Goal: Task Accomplishment & Management: Use online tool/utility

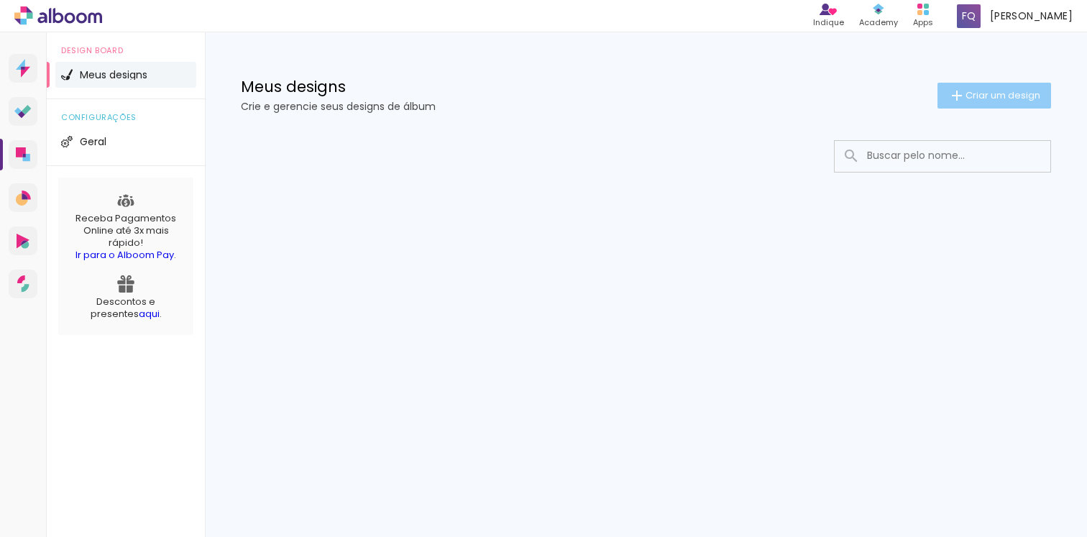
click at [989, 94] on span "Criar um design" at bounding box center [1002, 95] width 75 height 9
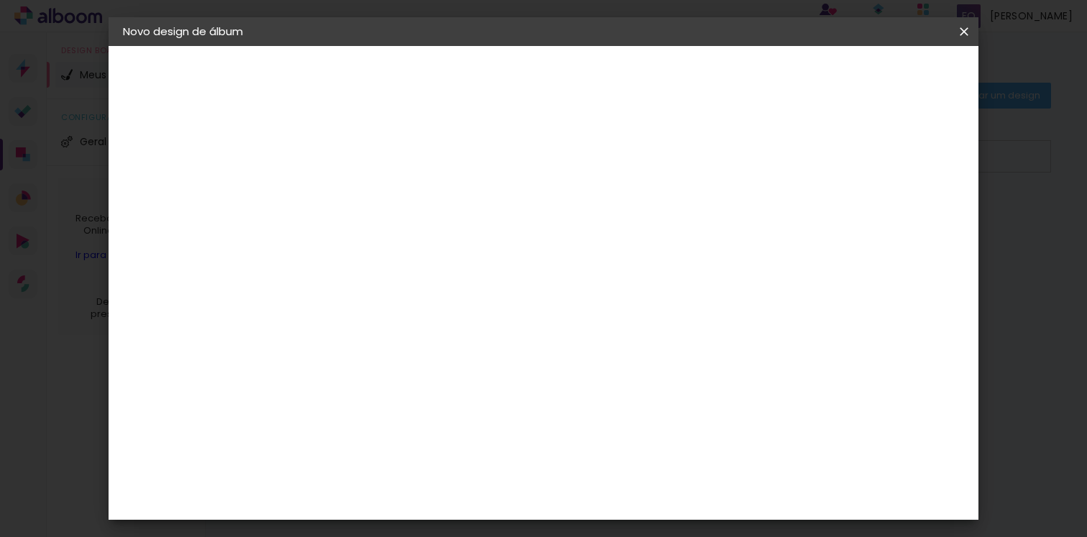
click at [358, 184] on input at bounding box center [358, 193] width 0 height 22
type input "15 anos Cecília"
type paper-input "15 anos Cecília"
click at [0, 0] on slot "Avançar" at bounding box center [0, 0] width 0 height 0
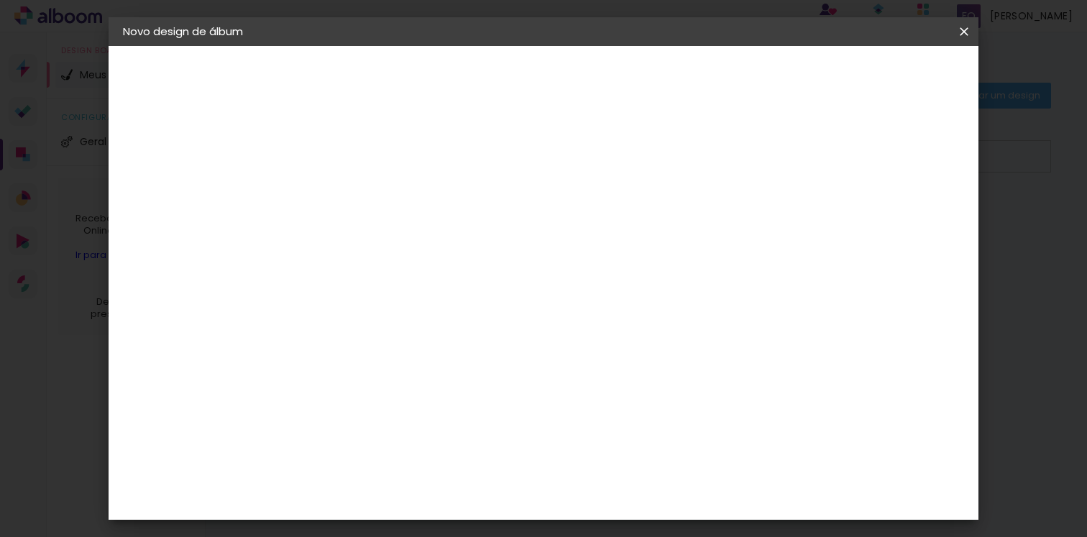
click at [384, 439] on div "Go image" at bounding box center [366, 450] width 35 height 23
click at [628, 214] on paper-item "Tamanho Livre" at bounding box center [559, 219] width 138 height 32
click at [0, 0] on slot "Tamanho Livre" at bounding box center [0, 0] width 0 height 0
click at [0, 0] on slot "Avançar" at bounding box center [0, 0] width 0 height 0
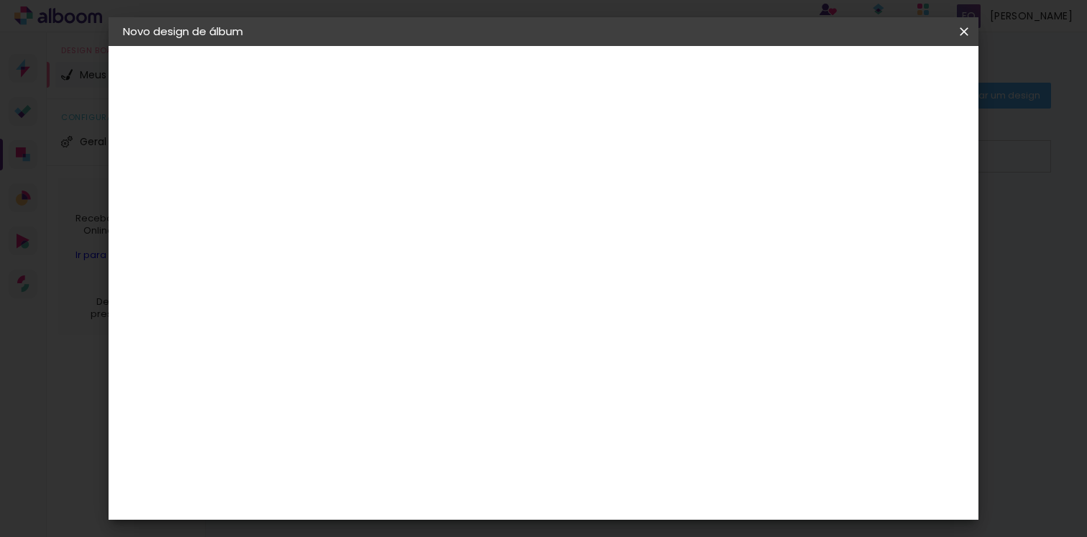
click at [873, 79] on span "Iniciar design" at bounding box center [840, 76] width 65 height 10
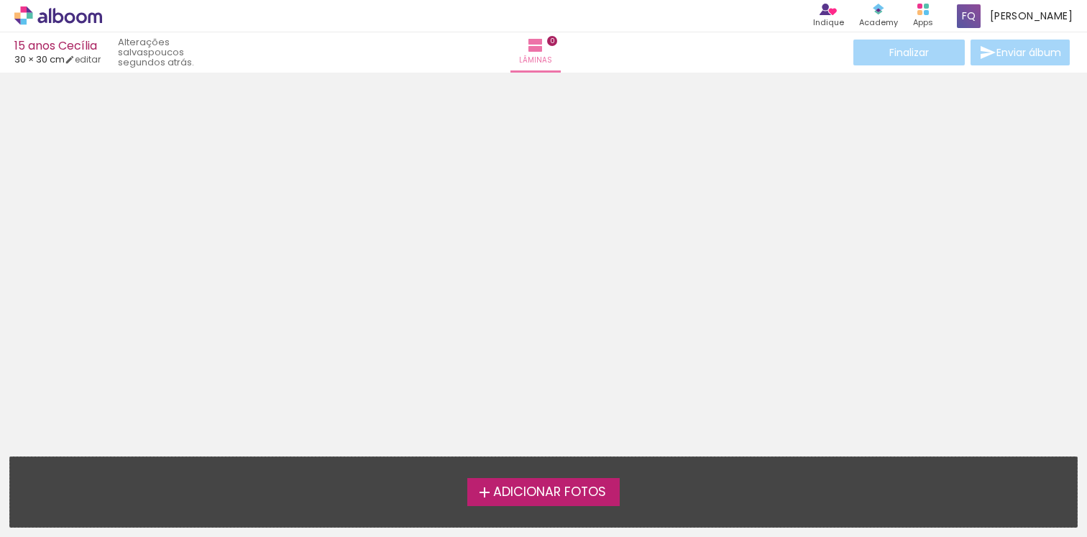
click at [542, 488] on span "Adicionar Fotos" at bounding box center [549, 492] width 113 height 13
click at [0, 0] on input "file" at bounding box center [0, 0] width 0 height 0
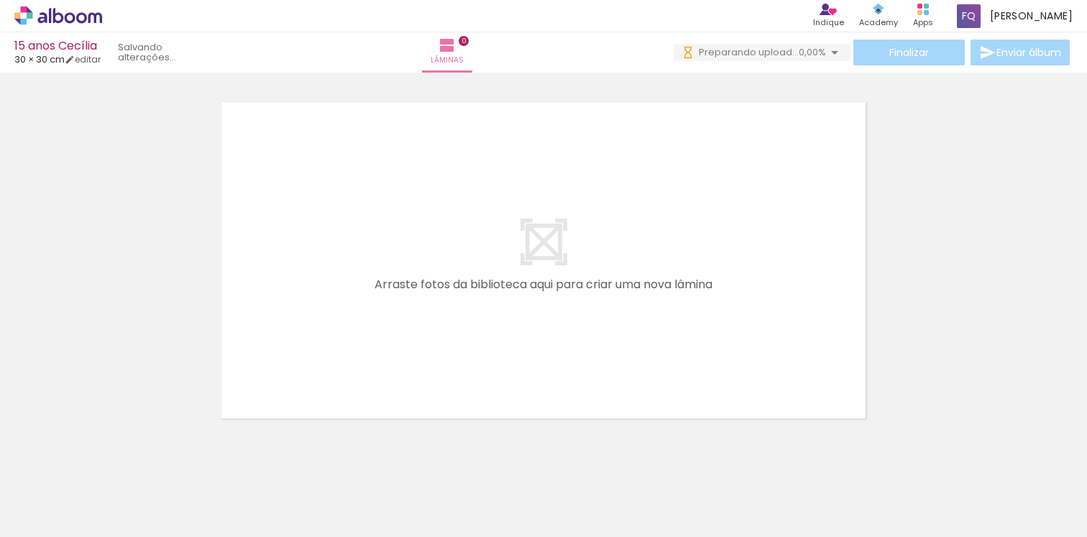
click at [192, 501] on div at bounding box center [224, 488] width 65 height 43
click at [248, 505] on div at bounding box center [224, 488] width 71 height 47
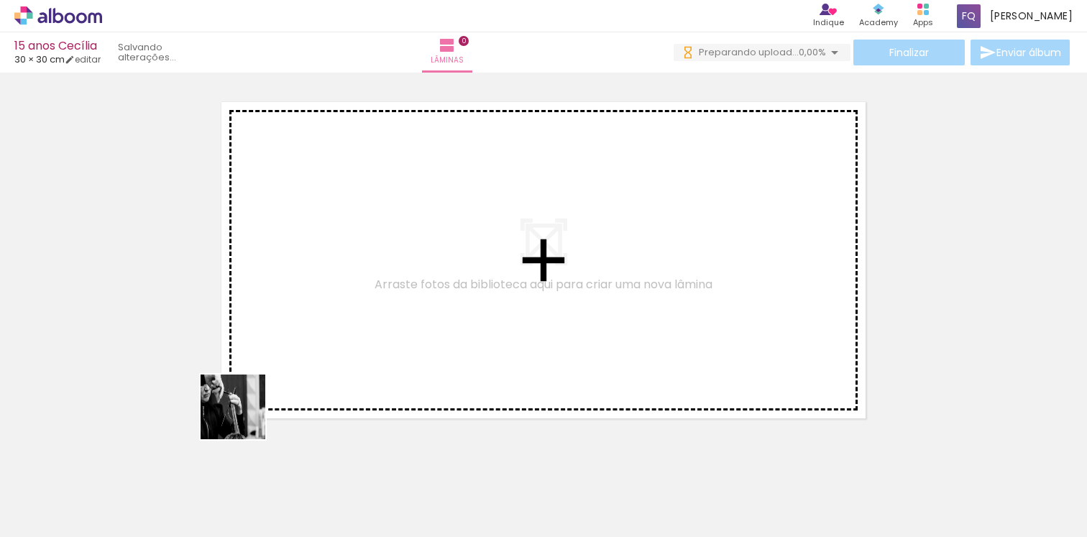
drag, startPoint x: 147, startPoint y: 501, endPoint x: 370, endPoint y: 309, distance: 294.1
click at [389, 273] on quentale-workspace at bounding box center [543, 268] width 1087 height 537
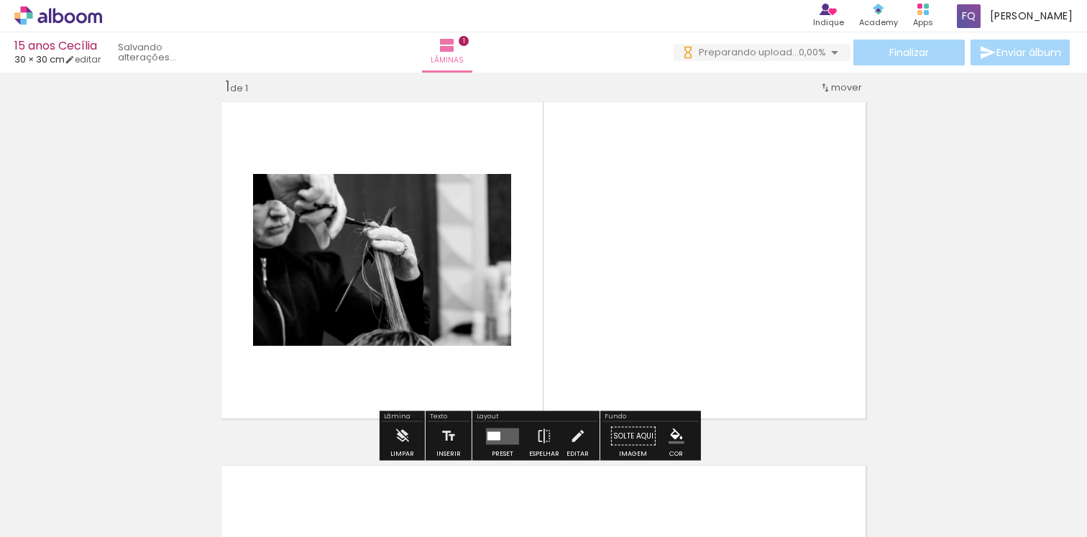
drag, startPoint x: 230, startPoint y: 497, endPoint x: 432, endPoint y: 249, distance: 319.8
click at [432, 249] on quentale-workspace at bounding box center [543, 268] width 1087 height 537
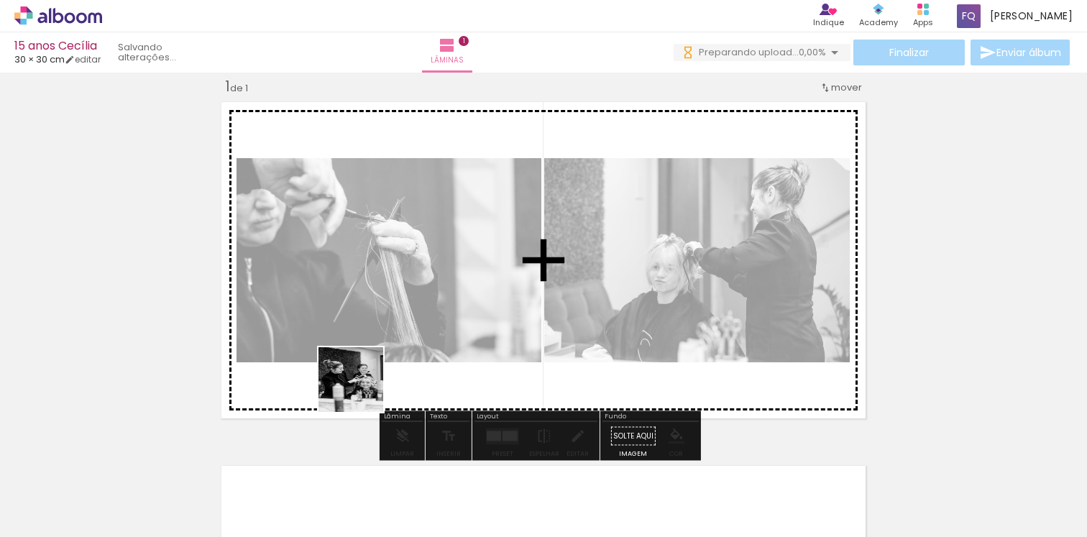
drag, startPoint x: 302, startPoint y: 487, endPoint x: 446, endPoint y: 283, distance: 249.1
click at [446, 283] on quentale-workspace at bounding box center [543, 268] width 1087 height 537
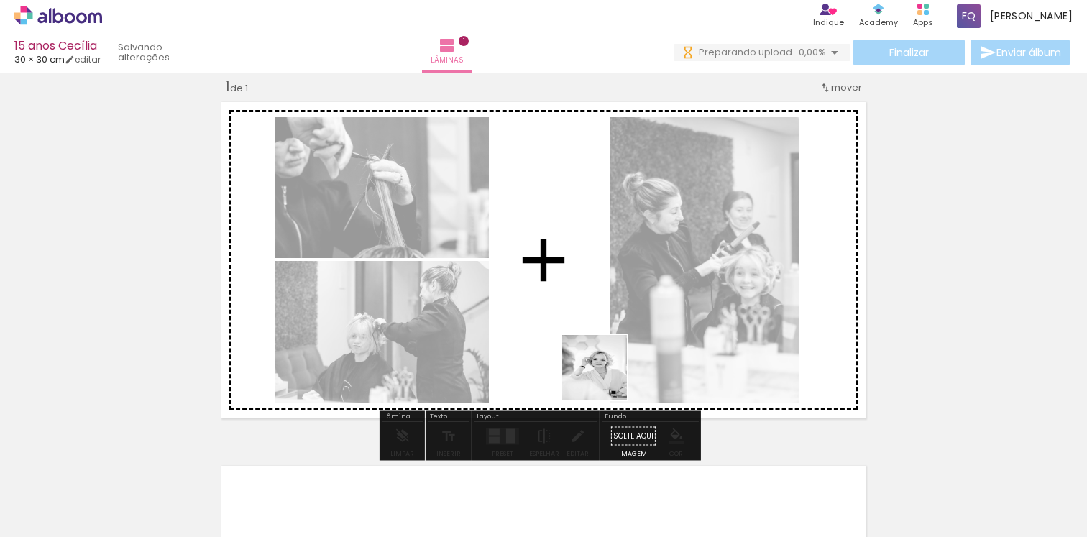
drag, startPoint x: 630, startPoint y: 501, endPoint x: 585, endPoint y: 334, distance: 172.8
click at [585, 334] on quentale-workspace at bounding box center [543, 268] width 1087 height 537
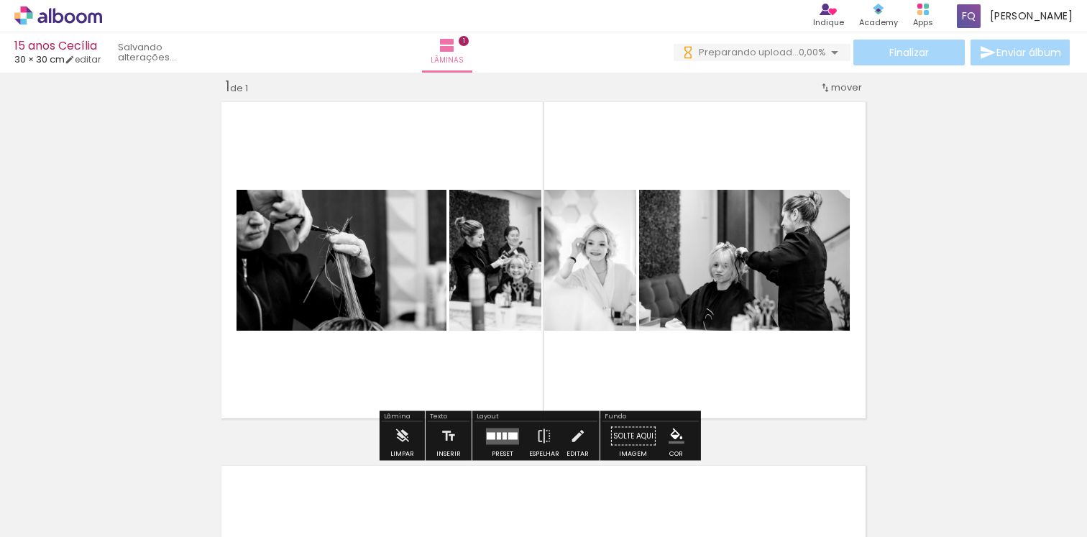
drag, startPoint x: 715, startPoint y: 484, endPoint x: 677, endPoint y: 289, distance: 198.4
click at [676, 285] on quentale-workspace at bounding box center [543, 268] width 1087 height 537
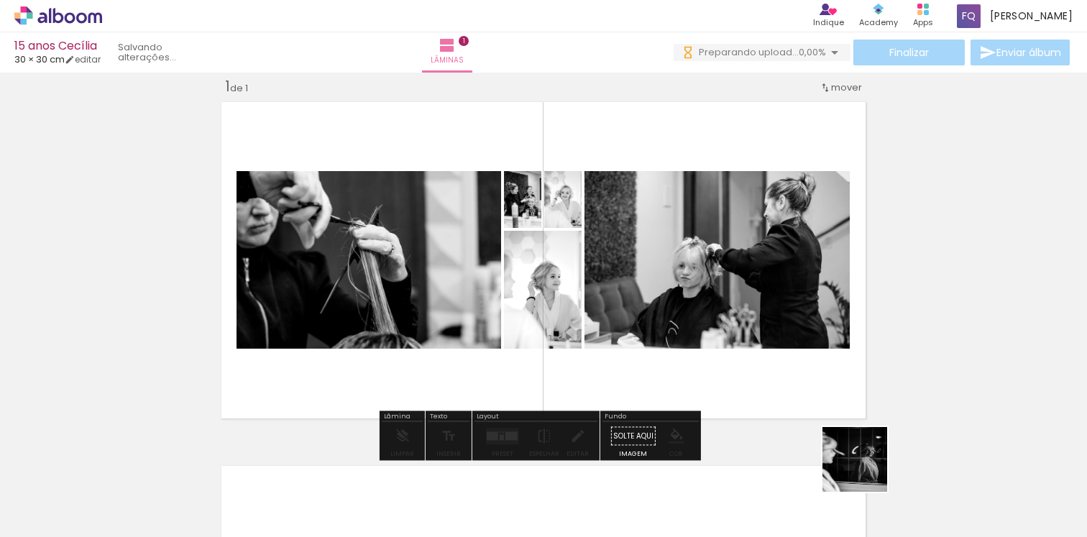
drag, startPoint x: 873, startPoint y: 495, endPoint x: 796, endPoint y: 298, distance: 210.5
click at [797, 298] on quentale-workspace at bounding box center [543, 268] width 1087 height 537
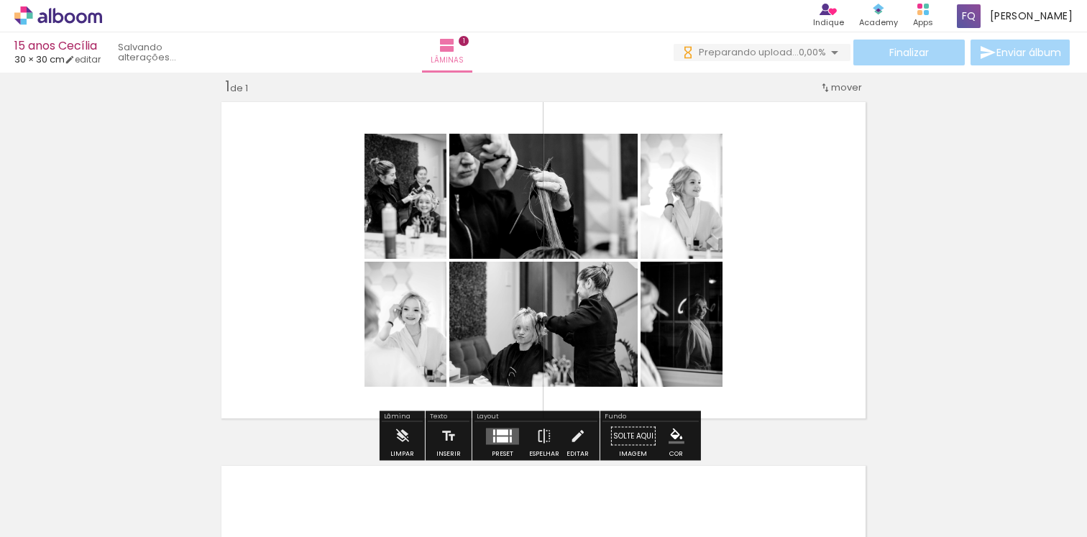
click at [497, 437] on div at bounding box center [503, 439] width 12 height 6
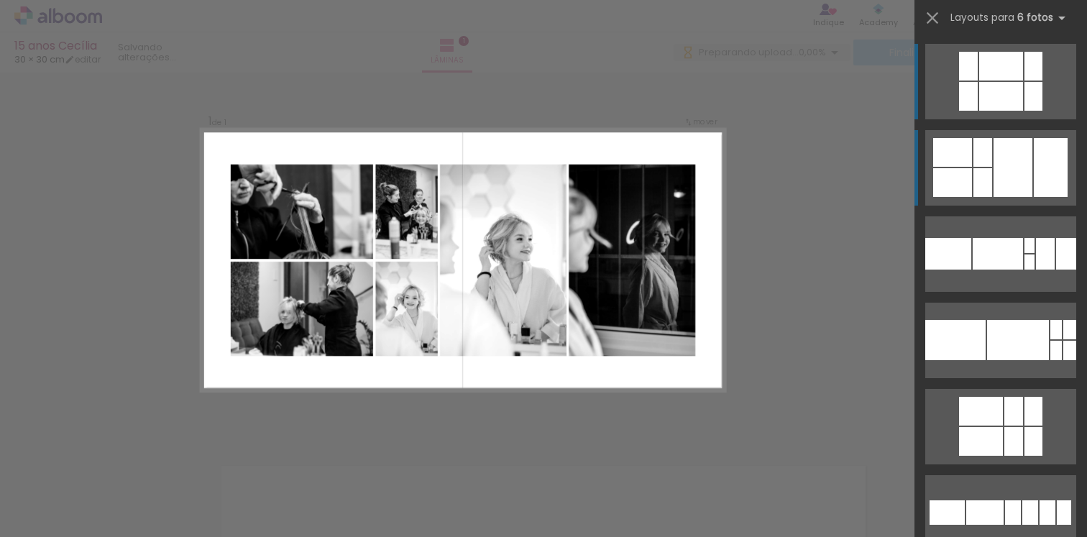
click at [999, 167] on div at bounding box center [1012, 167] width 39 height 59
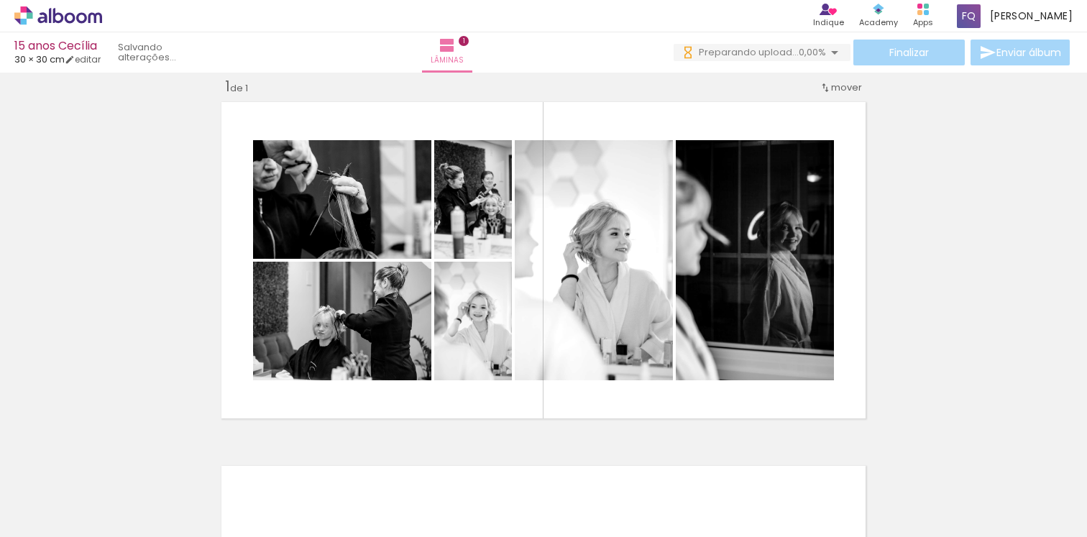
click at [952, 270] on div "Inserir lâmina 1 de 1" at bounding box center [543, 424] width 1087 height 728
click at [950, 270] on div "Inserir lâmina 1 de 1" at bounding box center [543, 424] width 1087 height 728
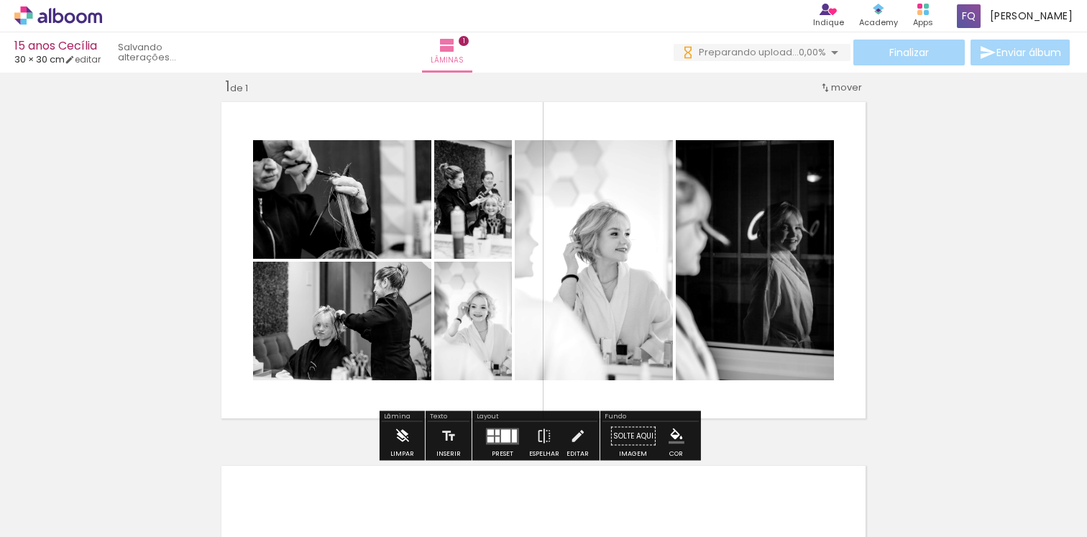
click at [408, 431] on iron-icon at bounding box center [402, 436] width 16 height 29
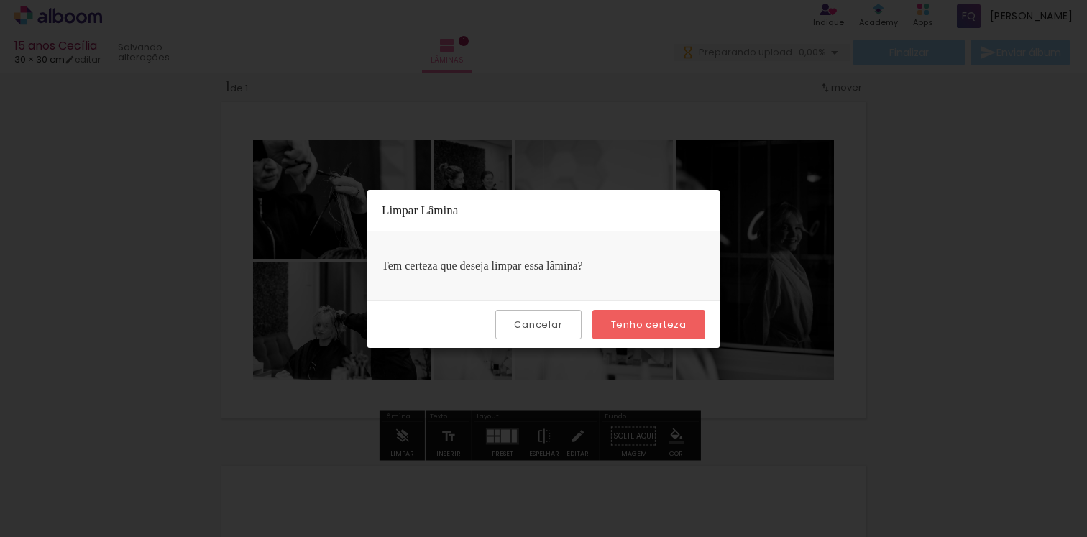
click at [0, 0] on slot "Cancelar" at bounding box center [0, 0] width 0 height 0
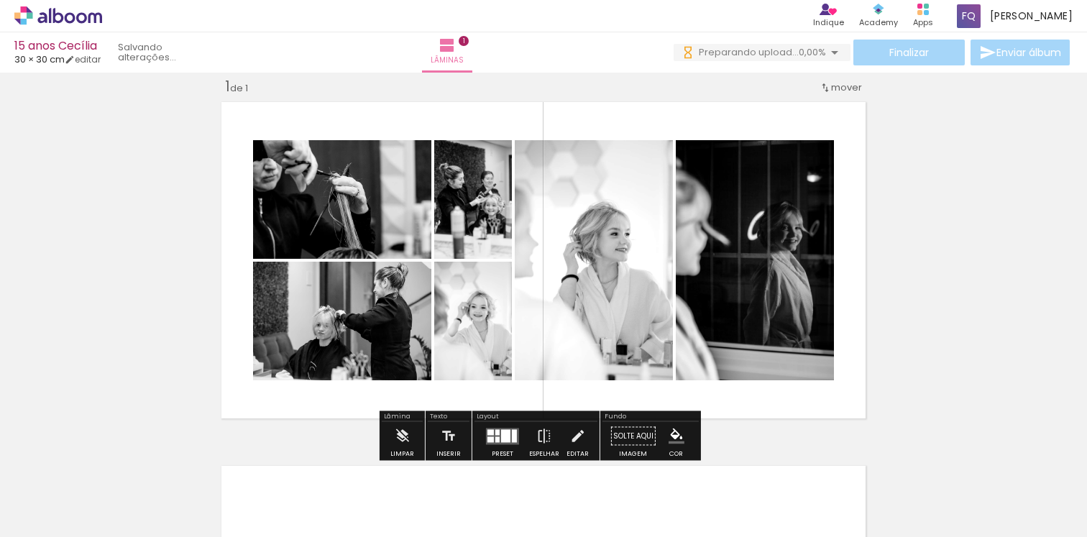
click at [954, 339] on div "Inserir lâmina 1 de 1" at bounding box center [543, 424] width 1087 height 728
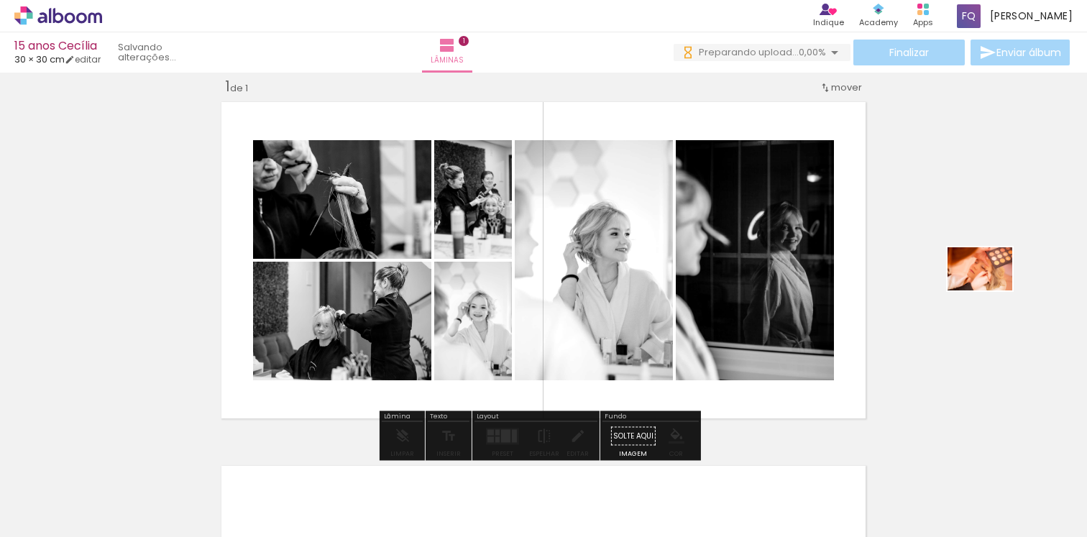
drag, startPoint x: 400, startPoint y: 498, endPoint x: 992, endPoint y: 289, distance: 628.2
click at [992, 289] on quentale-workspace at bounding box center [543, 268] width 1087 height 537
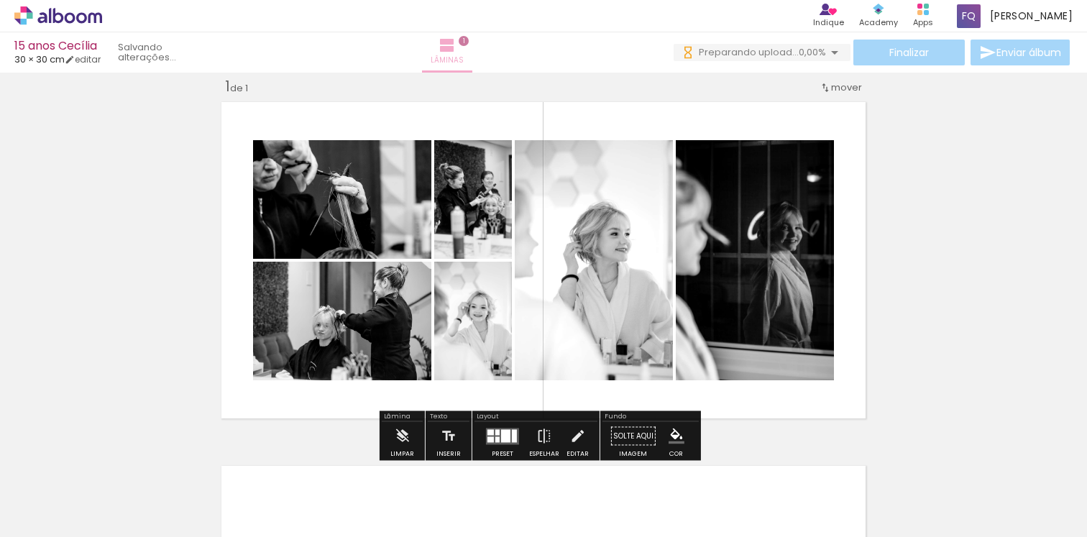
click at [456, 45] on iron-icon at bounding box center [446, 45] width 17 height 17
click at [469, 42] on span "1" at bounding box center [464, 41] width 10 height 10
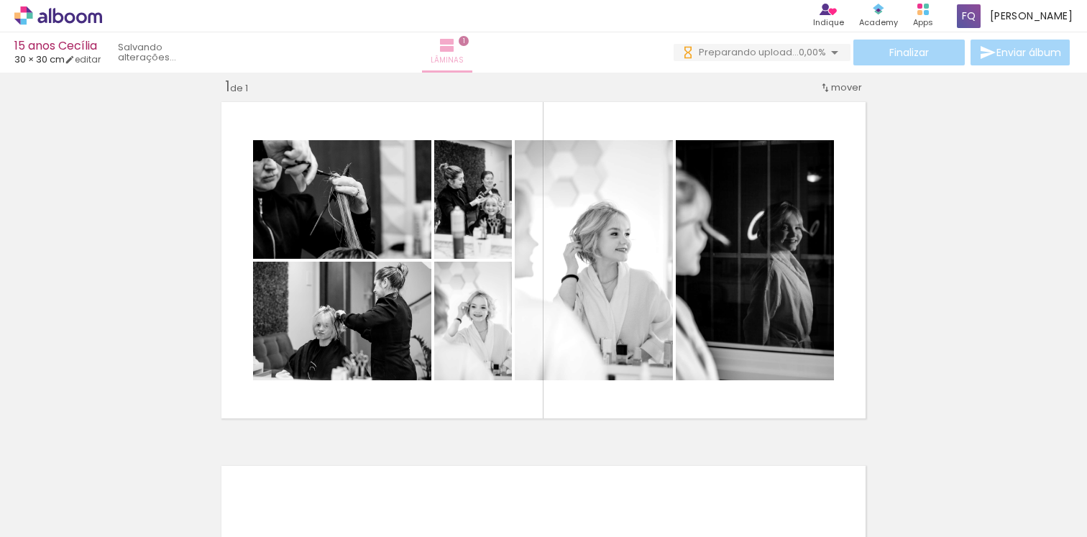
click at [464, 58] on span "Lâminas" at bounding box center [447, 60] width 33 height 13
click at [957, 236] on div "Inserir lâmina 1 de 1" at bounding box center [543, 424] width 1087 height 728
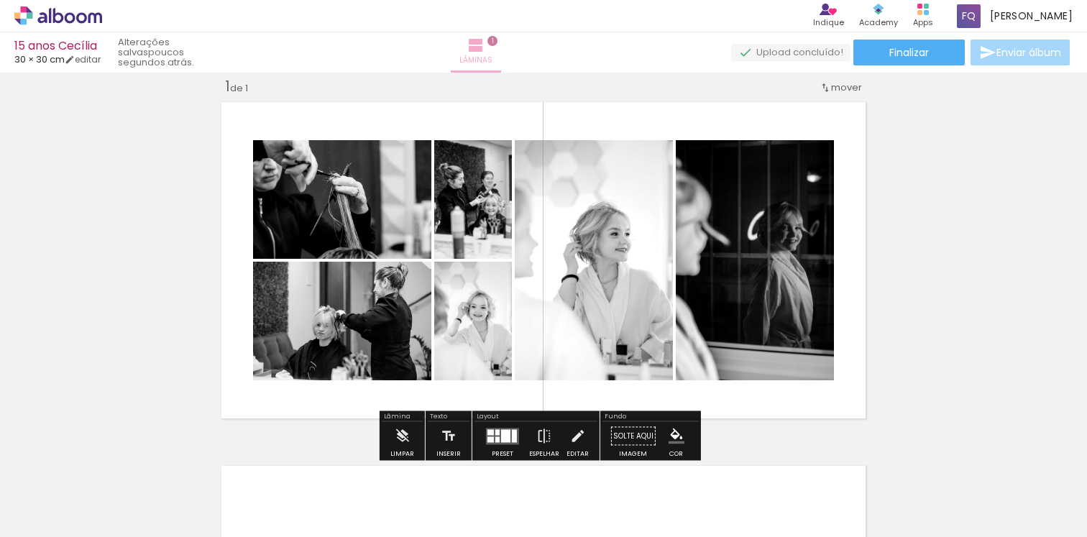
click at [501, 45] on paper-button "Lâminas 1" at bounding box center [476, 52] width 50 height 40
click at [497, 42] on span "1" at bounding box center [492, 41] width 10 height 10
click at [231, 87] on div "1 de 1" at bounding box center [236, 87] width 23 height 14
click at [231, 88] on div "1 de 1" at bounding box center [236, 87] width 23 height 14
click at [959, 182] on div "Inserir lâmina 1 de 1" at bounding box center [543, 424] width 1087 height 728
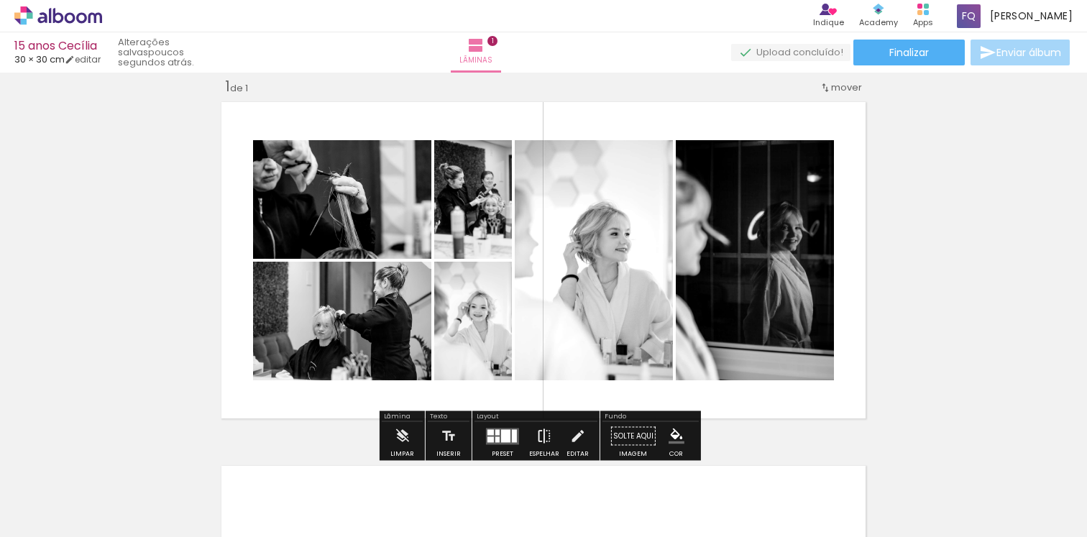
click at [541, 435] on iron-icon at bounding box center [544, 436] width 16 height 29
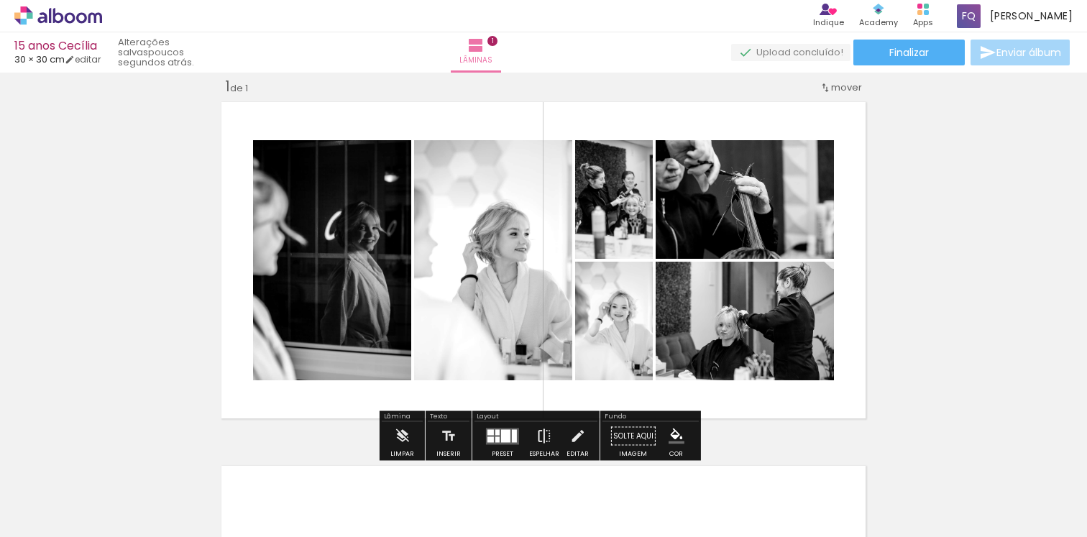
click at [541, 435] on iron-icon at bounding box center [544, 436] width 16 height 29
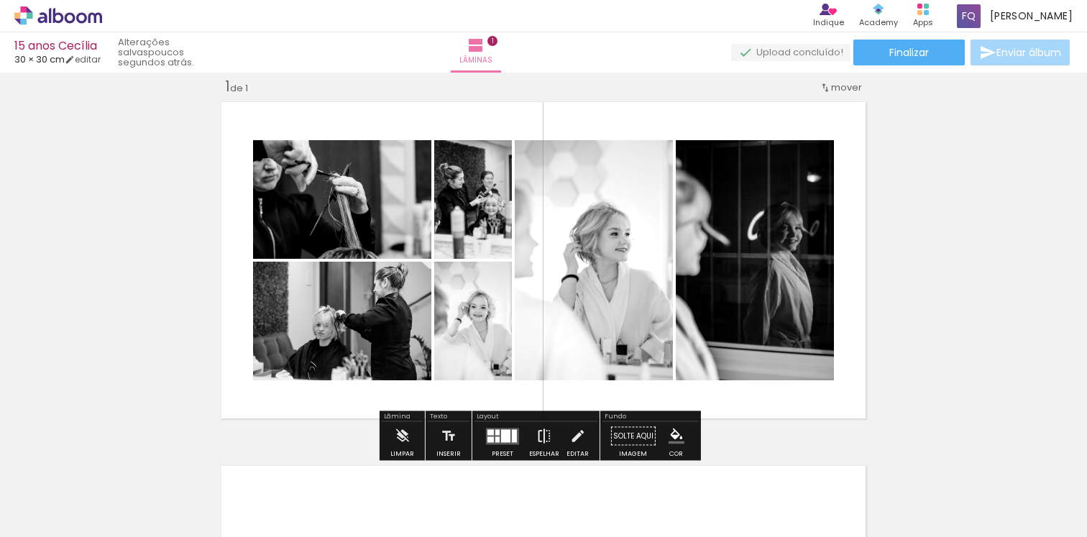
click at [541, 435] on iron-icon at bounding box center [544, 436] width 16 height 29
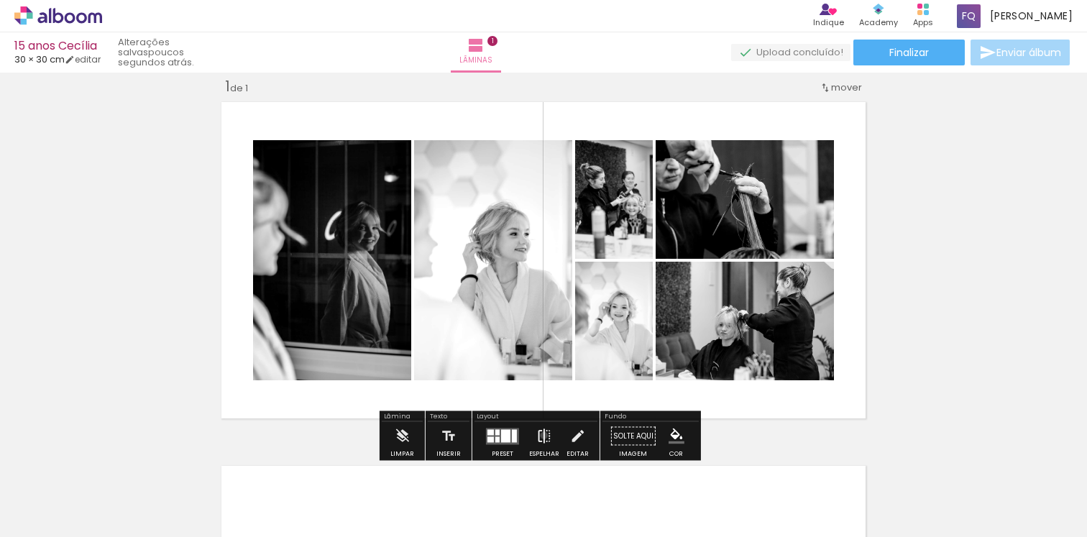
click at [541, 435] on iron-icon at bounding box center [544, 436] width 16 height 29
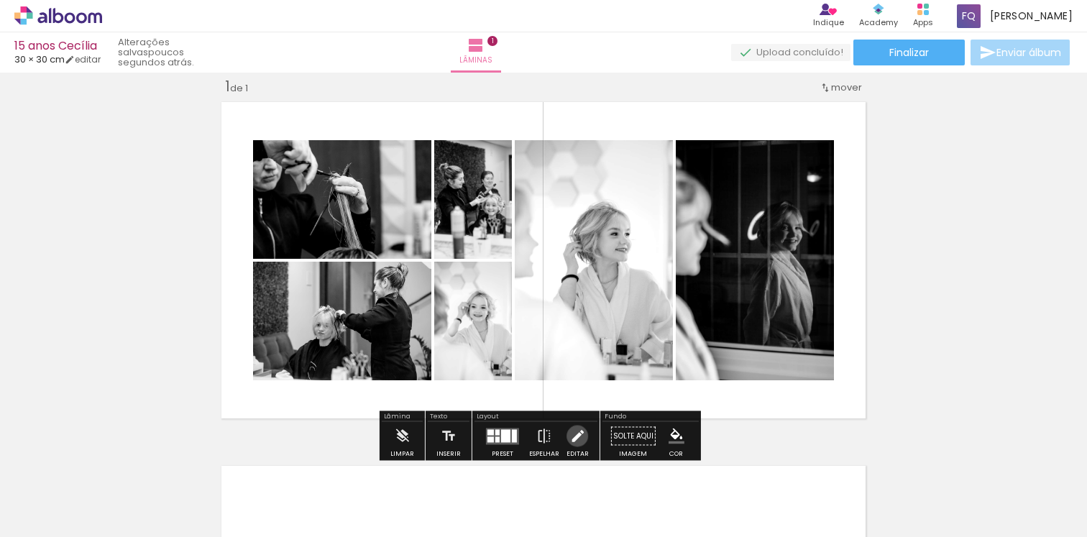
click at [574, 436] on iron-icon at bounding box center [577, 436] width 16 height 29
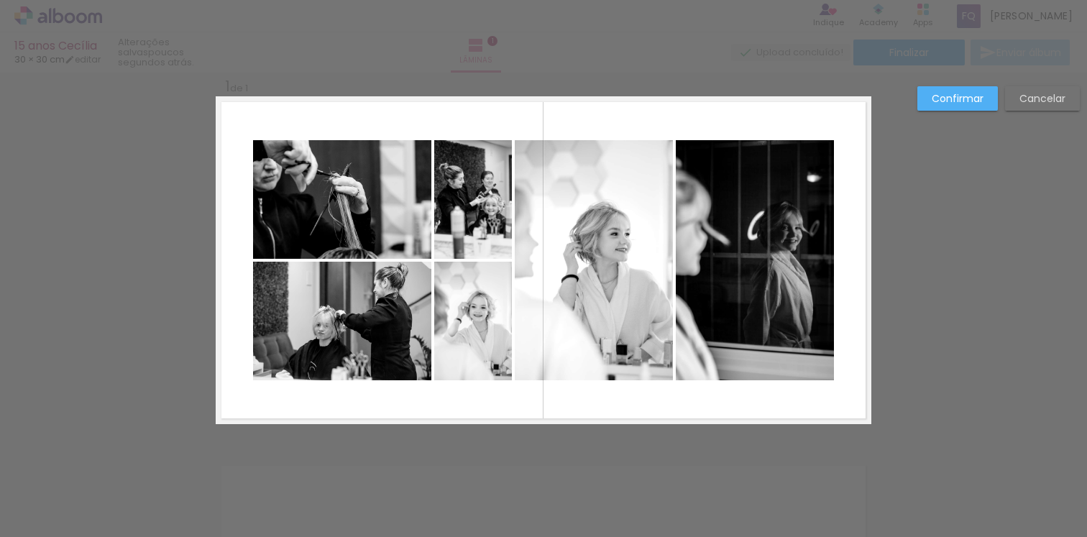
click at [0, 0] on slot "Confirmar" at bounding box center [0, 0] width 0 height 0
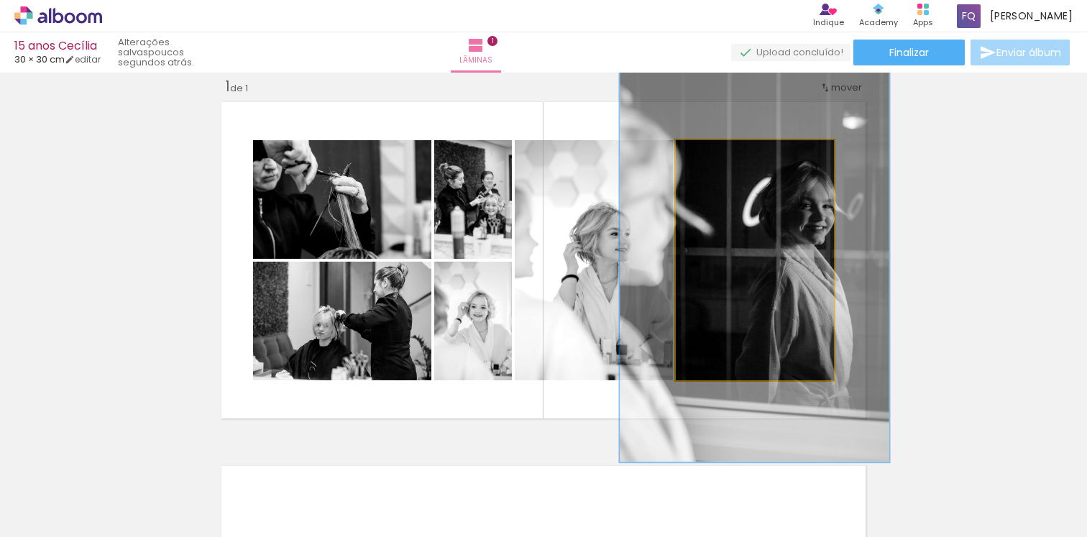
drag, startPoint x: 705, startPoint y: 157, endPoint x: 739, endPoint y: 157, distance: 33.8
click at [739, 157] on div at bounding box center [743, 155] width 13 height 13
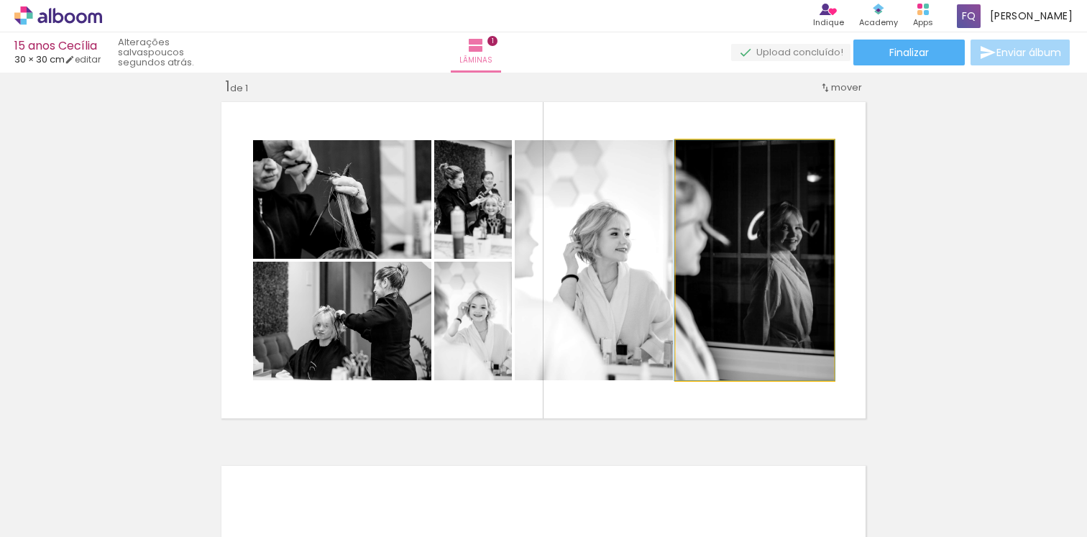
drag, startPoint x: 743, startPoint y: 155, endPoint x: 713, endPoint y: 170, distance: 34.1
type paper-slider "100"
click at [699, 162] on div at bounding box center [709, 155] width 23 height 23
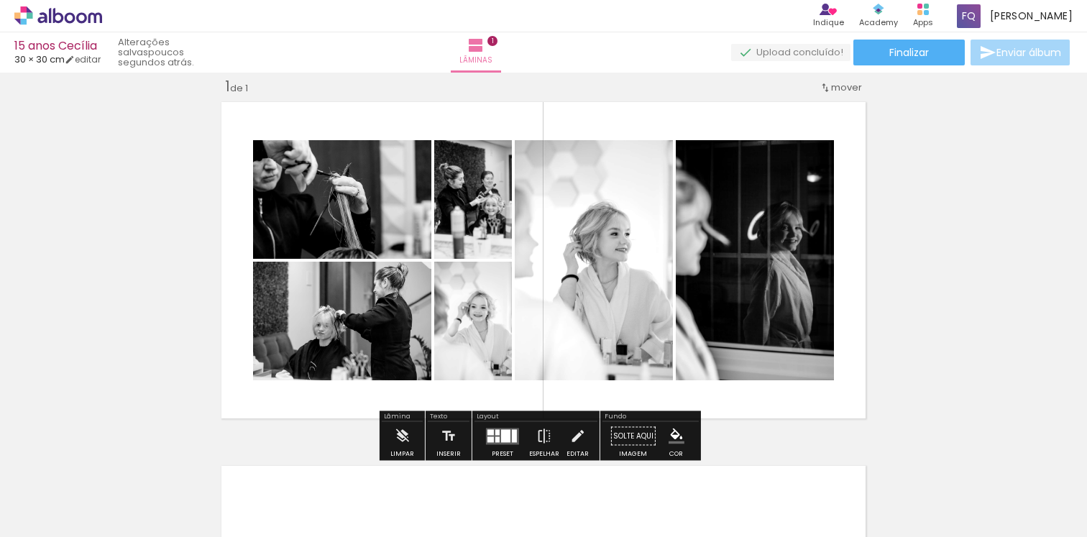
click at [72, 520] on span "Adicionar Fotos" at bounding box center [50, 518] width 43 height 16
click at [0, 0] on input "file" at bounding box center [0, 0] width 0 height 0
click at [497, 38] on span "1" at bounding box center [492, 41] width 10 height 10
click at [497, 41] on span "1" at bounding box center [492, 41] width 10 height 10
click at [851, 89] on span "mover" at bounding box center [846, 88] width 31 height 14
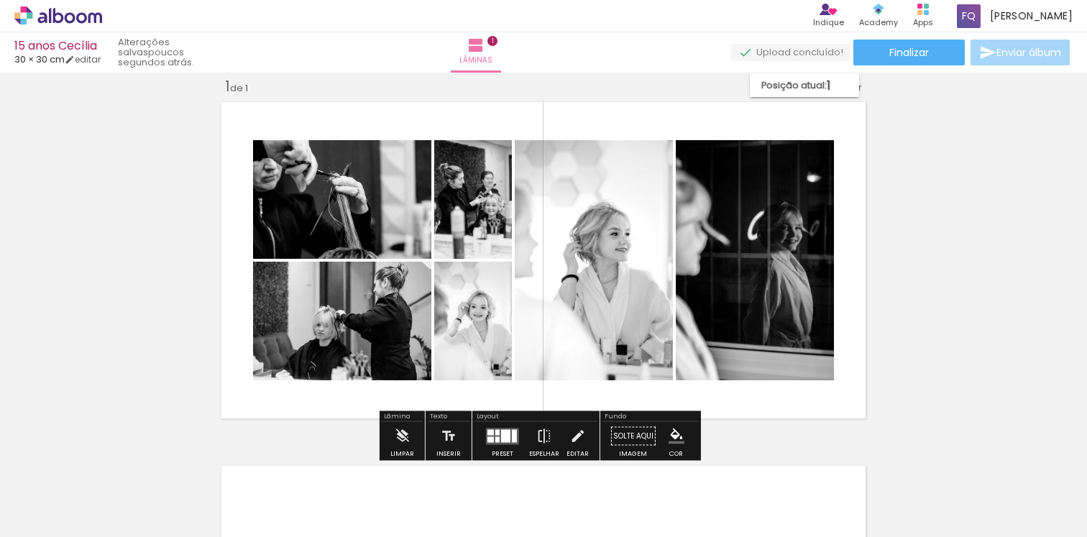
click at [929, 132] on div "Inserir lâmina 1 de 1" at bounding box center [543, 424] width 1087 height 728
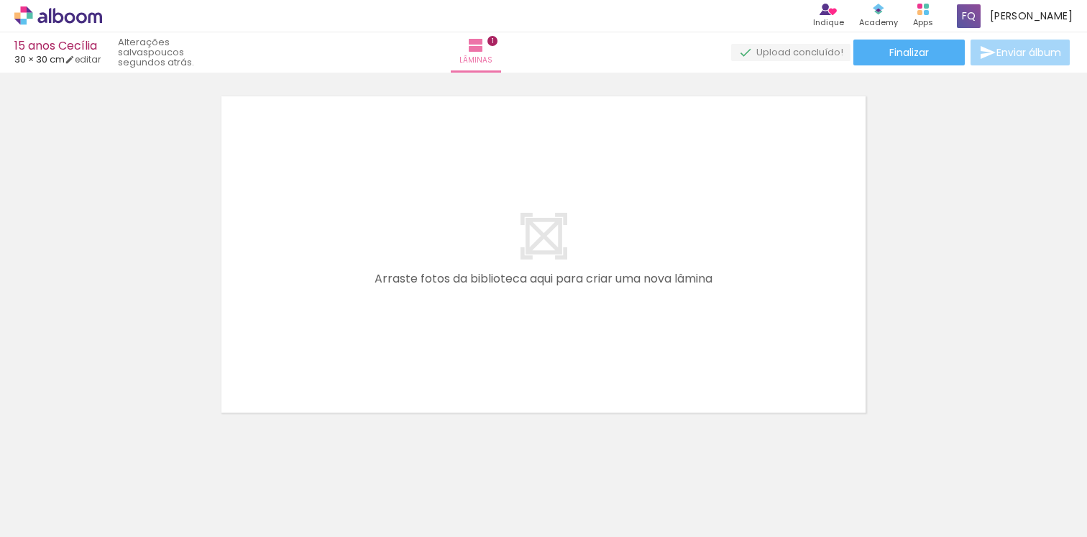
scroll to position [409, 0]
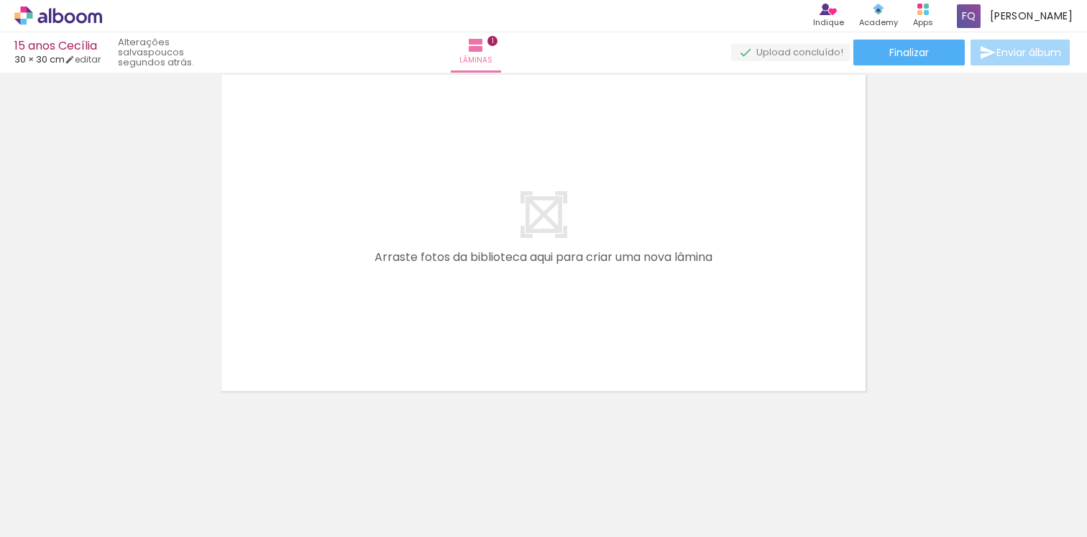
drag, startPoint x: 384, startPoint y: 491, endPoint x: 444, endPoint y: 366, distance: 138.9
click at [441, 298] on quentale-workspace at bounding box center [543, 268] width 1087 height 537
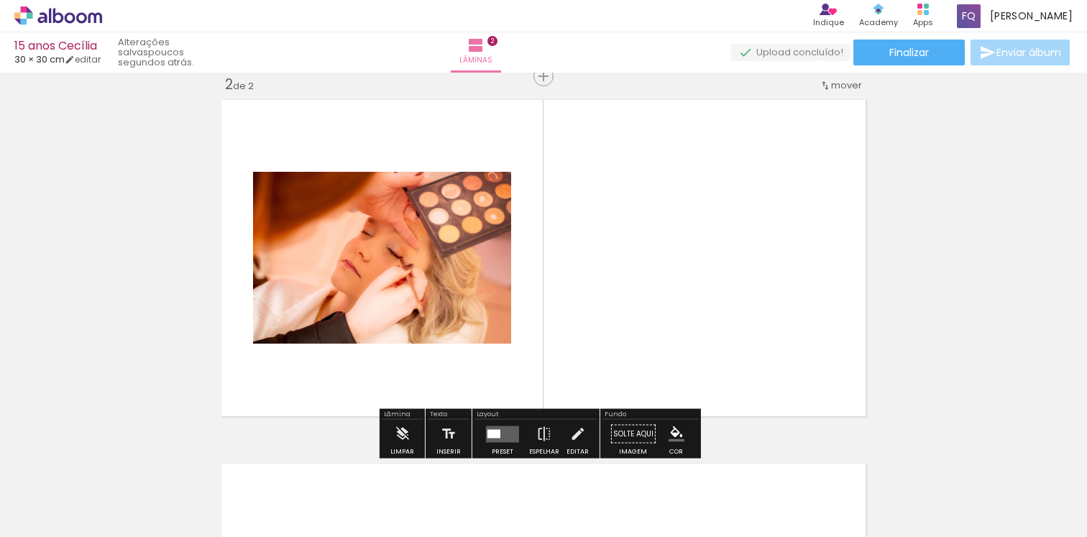
scroll to position [382, 0]
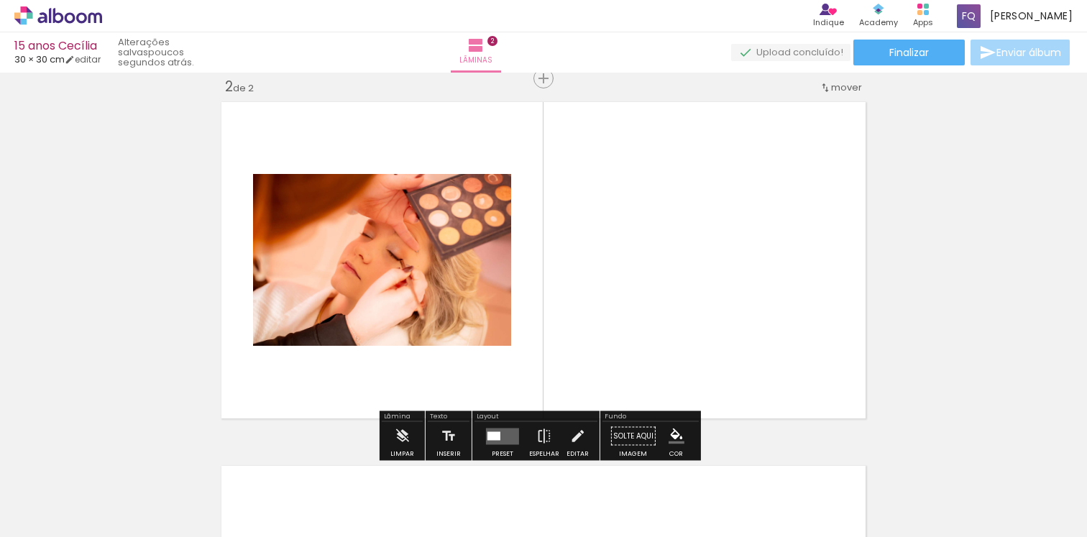
drag, startPoint x: 481, startPoint y: 492, endPoint x: 534, endPoint y: 323, distance: 176.4
click at [527, 278] on quentale-workspace at bounding box center [543, 268] width 1087 height 537
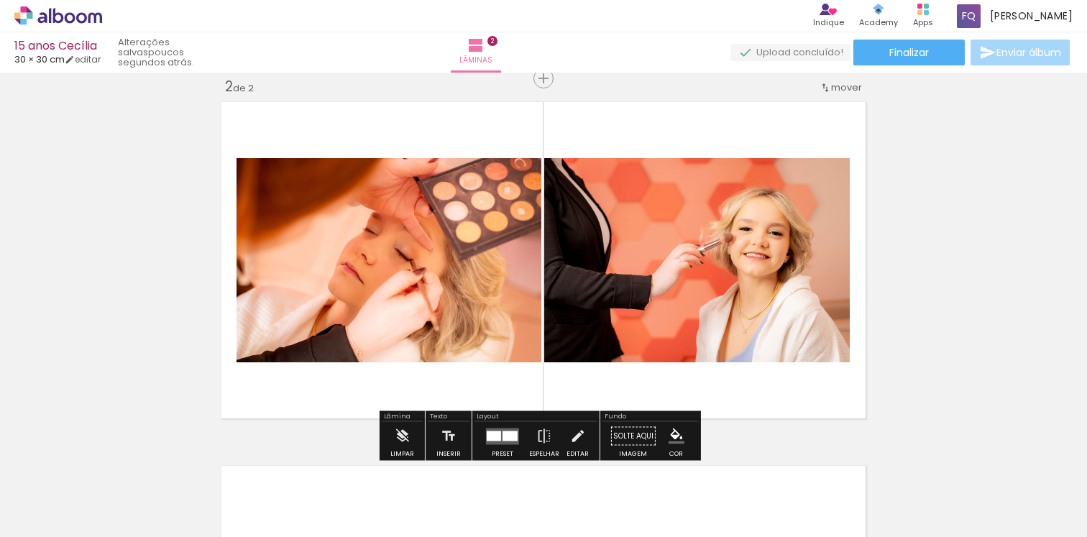
drag, startPoint x: 558, startPoint y: 481, endPoint x: 619, endPoint y: 308, distance: 183.7
click at [602, 277] on quentale-workspace at bounding box center [543, 268] width 1087 height 537
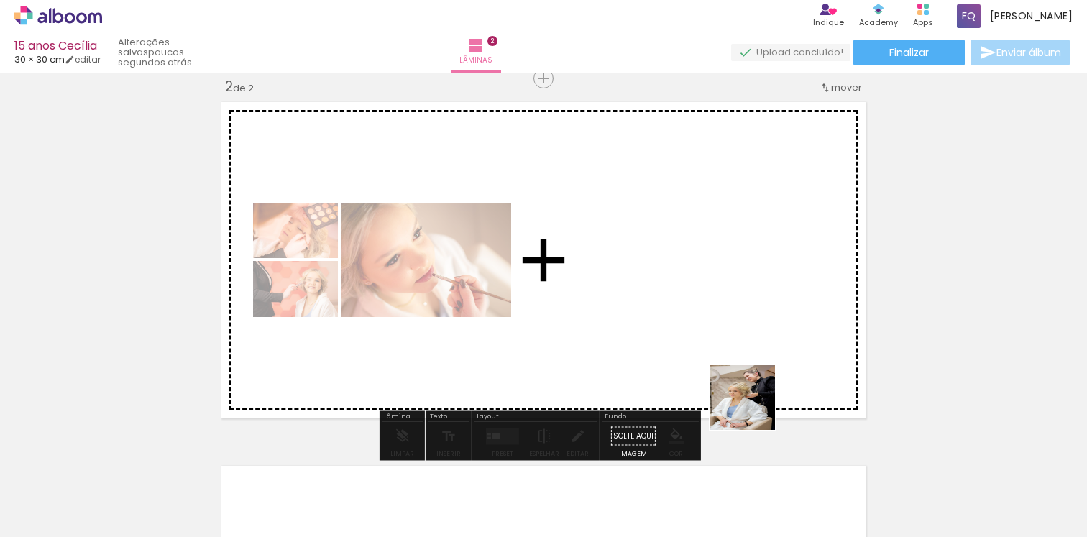
drag, startPoint x: 796, startPoint y: 505, endPoint x: 715, endPoint y: 328, distance: 194.6
click at [715, 328] on quentale-workspace at bounding box center [543, 268] width 1087 height 537
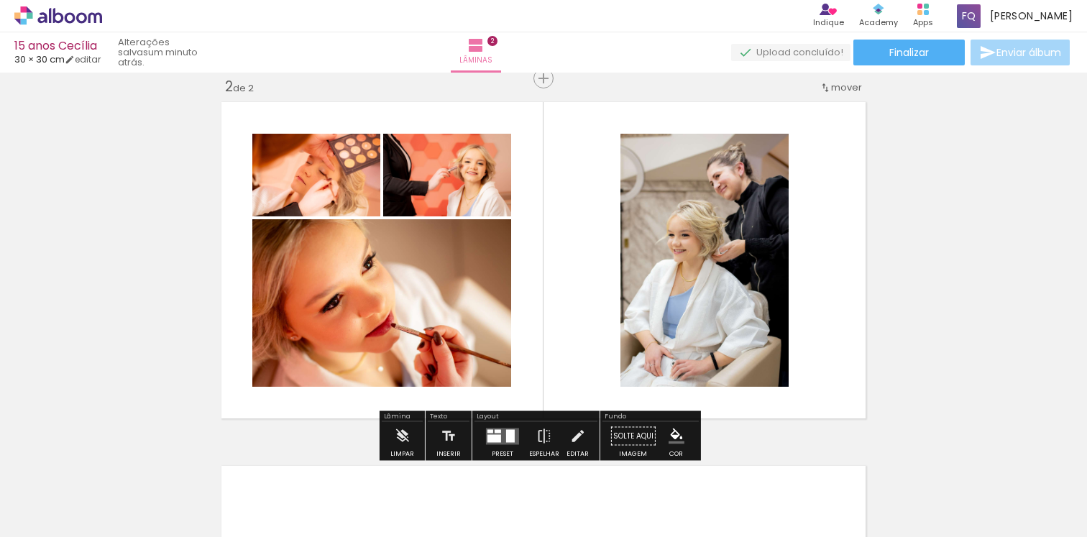
click at [501, 433] on quentale-layouter at bounding box center [502, 436] width 33 height 17
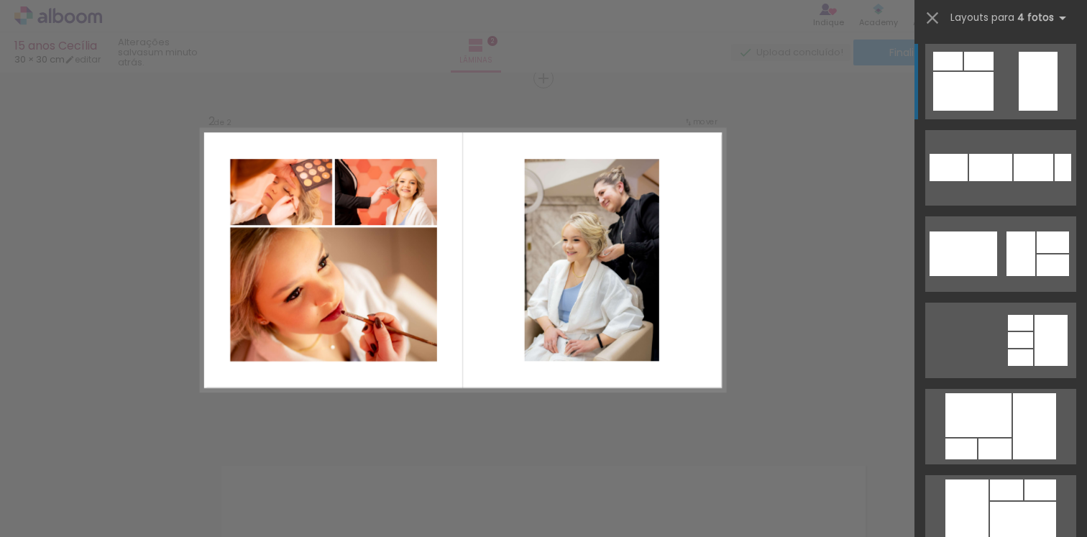
click at [983, 77] on div at bounding box center [963, 91] width 60 height 39
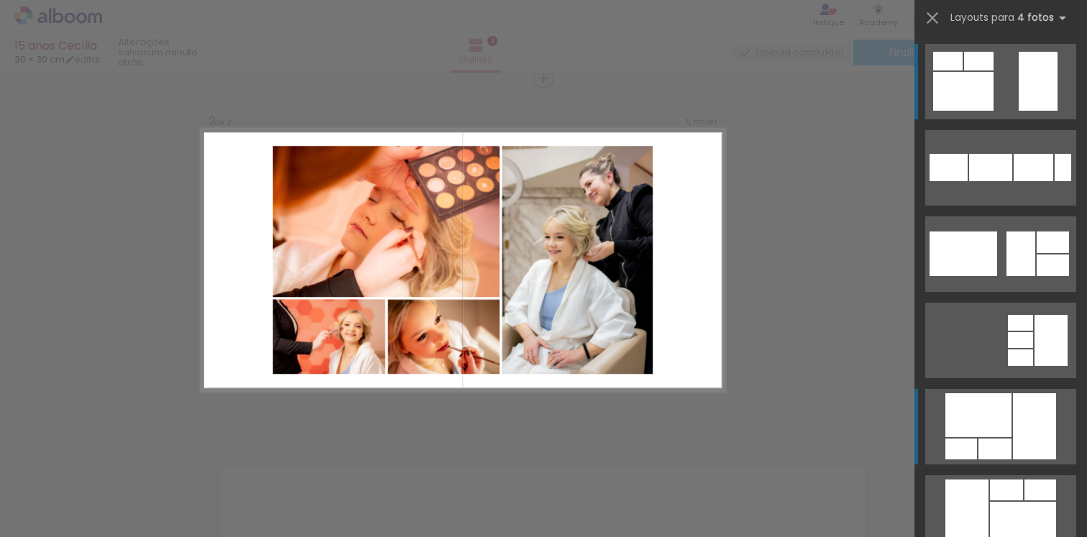
click at [980, 421] on div at bounding box center [978, 415] width 66 height 44
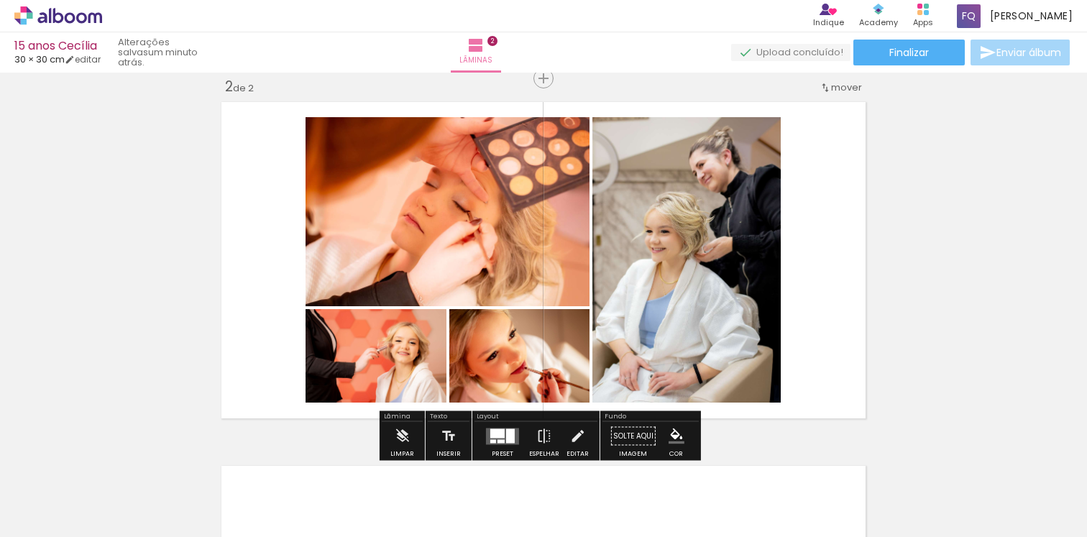
click at [509, 363] on quentale-photo at bounding box center [519, 355] width 140 height 93
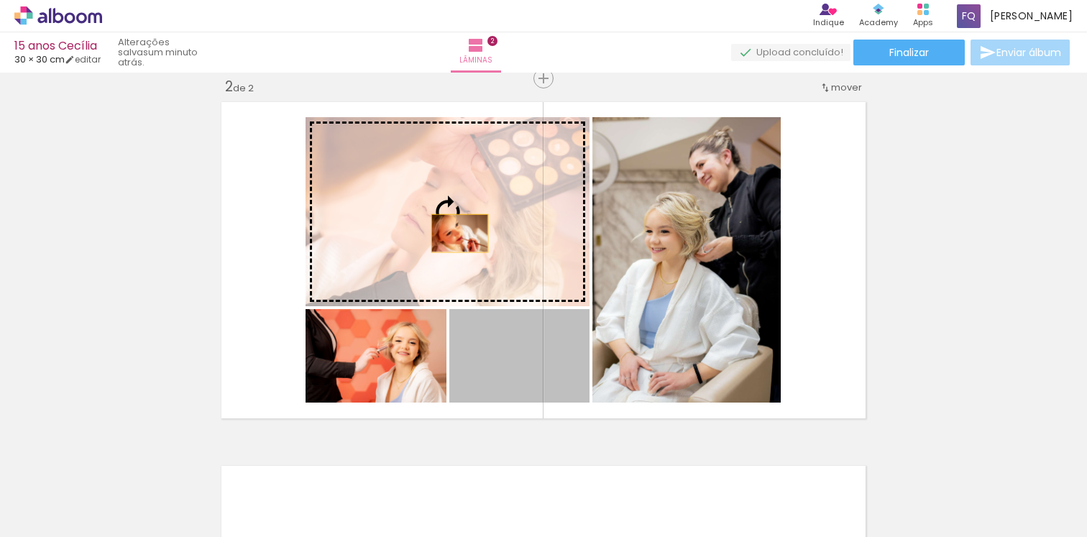
drag, startPoint x: 508, startPoint y: 359, endPoint x: 448, endPoint y: 220, distance: 151.3
click at [0, 0] on slot at bounding box center [0, 0] width 0 height 0
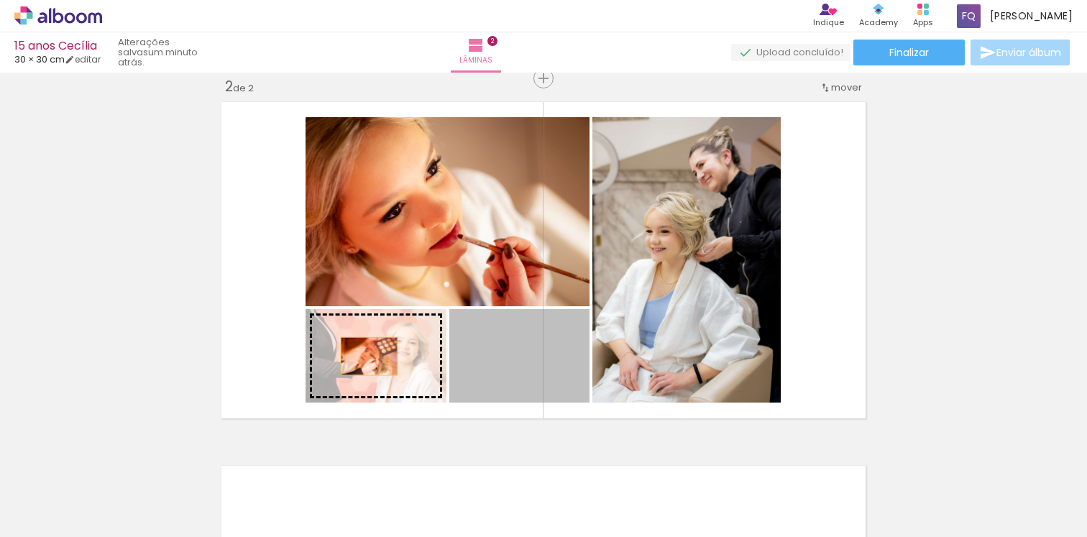
drag, startPoint x: 507, startPoint y: 352, endPoint x: 363, endPoint y: 356, distance: 143.8
click at [0, 0] on slot at bounding box center [0, 0] width 0 height 0
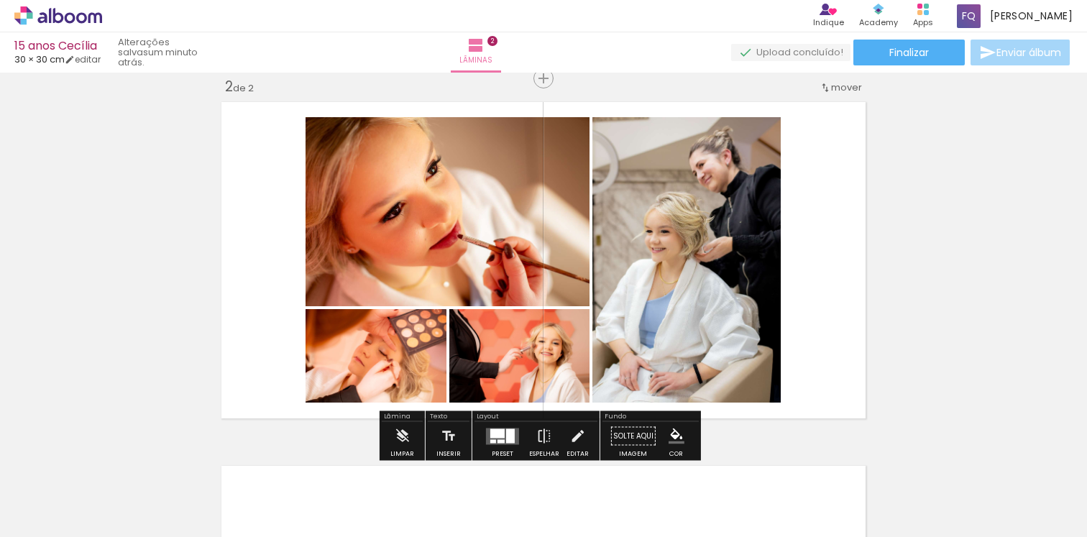
click at [942, 270] on div "Inserir lâmina 1 de 2 Inserir lâmina 2 de 2" at bounding box center [543, 242] width 1087 height 1092
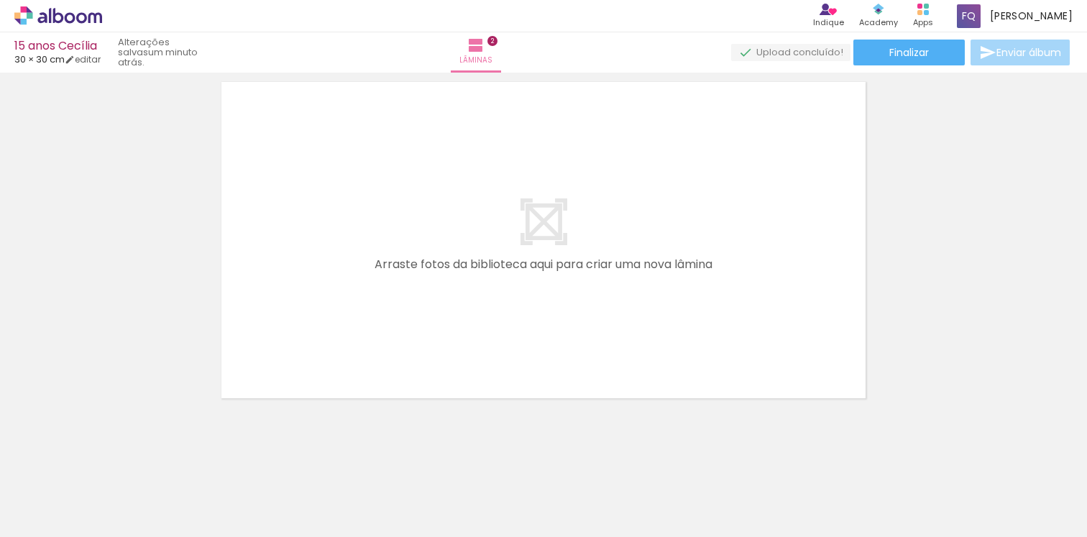
scroll to position [0, 757]
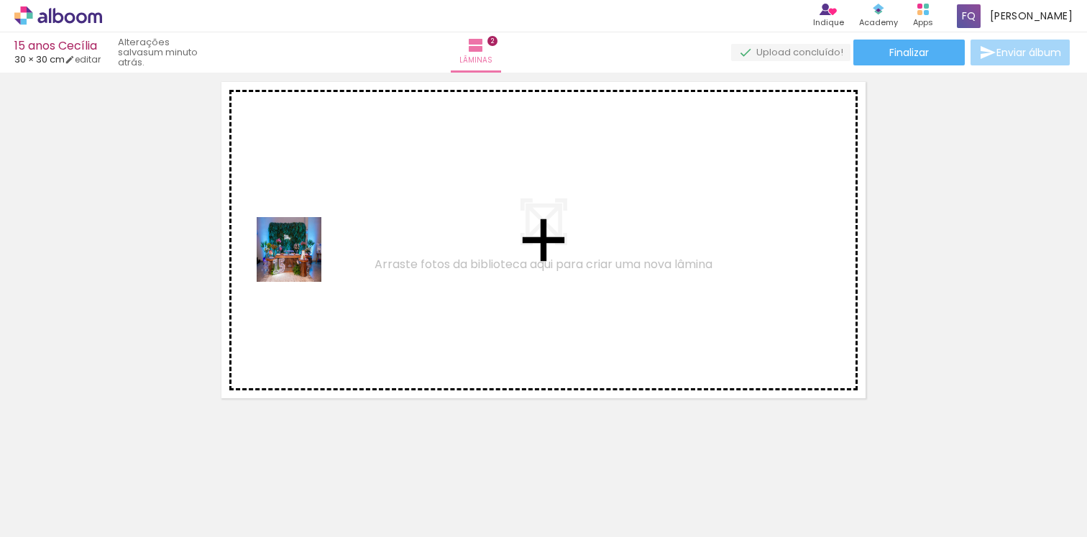
drag, startPoint x: 180, startPoint y: 497, endPoint x: 316, endPoint y: 296, distance: 242.2
click at [303, 254] on quentale-workspace at bounding box center [543, 268] width 1087 height 537
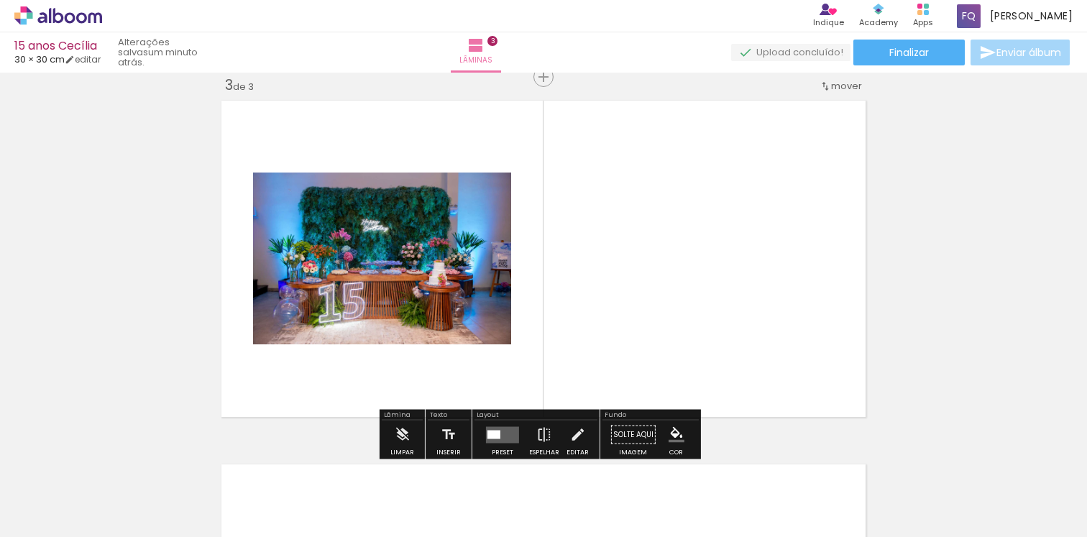
scroll to position [745, 0]
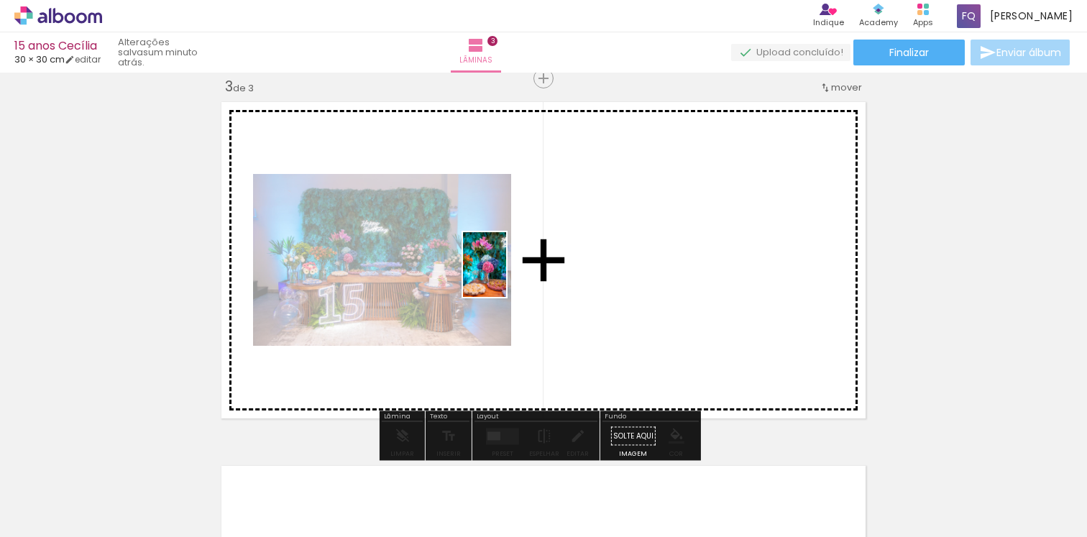
drag, startPoint x: 279, startPoint y: 500, endPoint x: 510, endPoint y: 276, distance: 322.3
click at [512, 270] on quentale-workspace at bounding box center [543, 268] width 1087 height 537
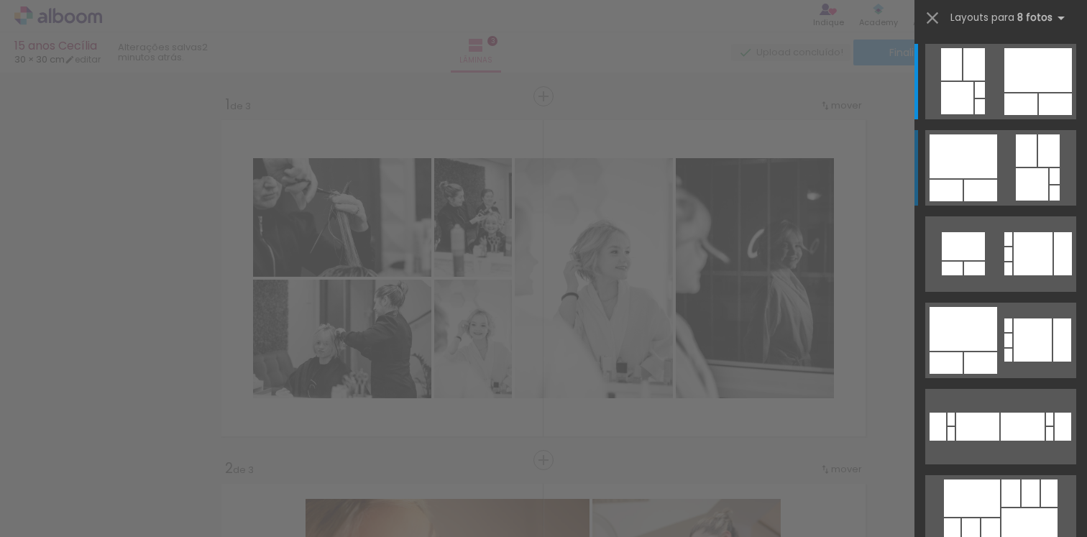
scroll to position [0, 757]
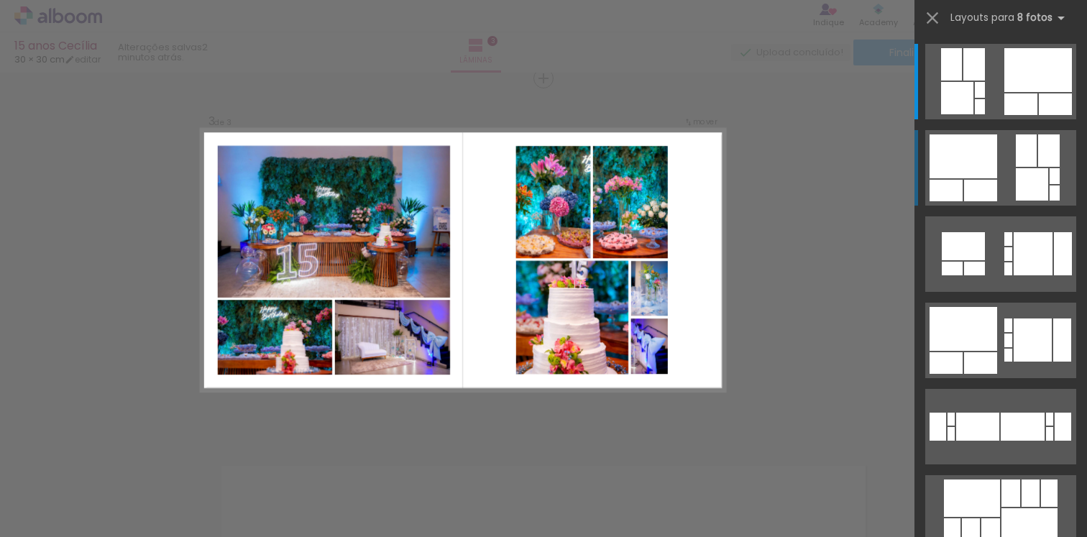
click at [1001, 119] on quentale-layouter at bounding box center [1000, 81] width 151 height 75
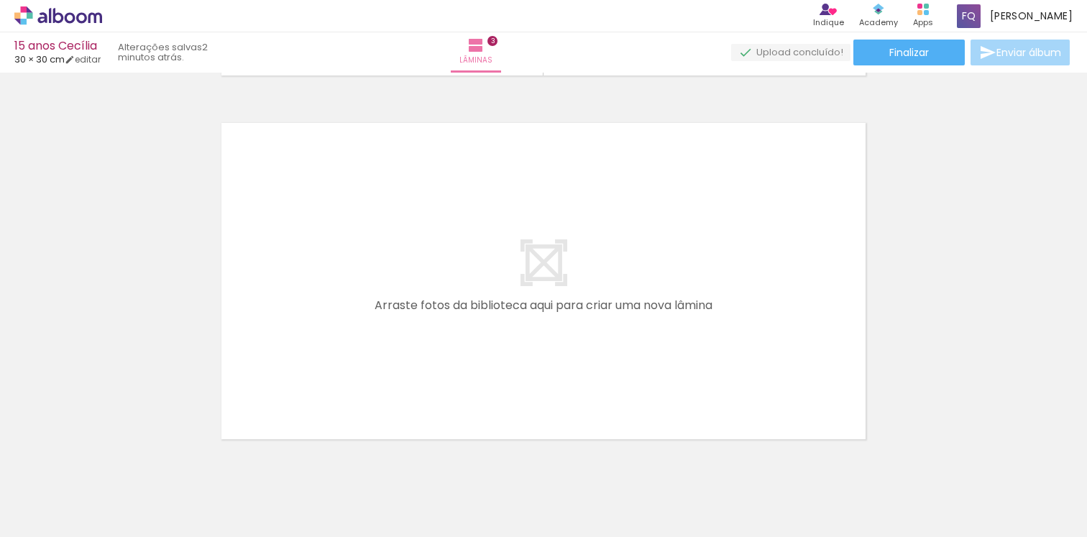
scroll to position [0, 1246]
